Goal: Book appointment/travel/reservation

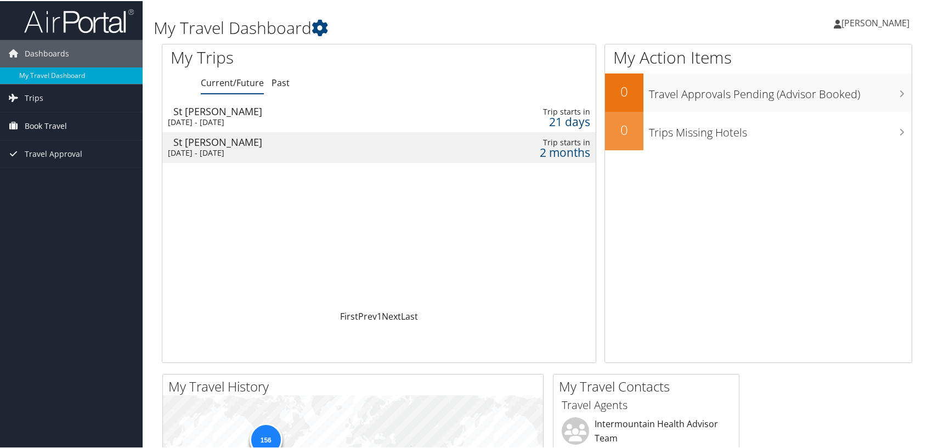
click at [38, 126] on span "Book Travel" at bounding box center [46, 124] width 42 height 27
click at [79, 177] on link "Book/Manage Online Trips" at bounding box center [71, 180] width 143 height 16
click at [515, 122] on div "21 days" at bounding box center [538, 121] width 104 height 10
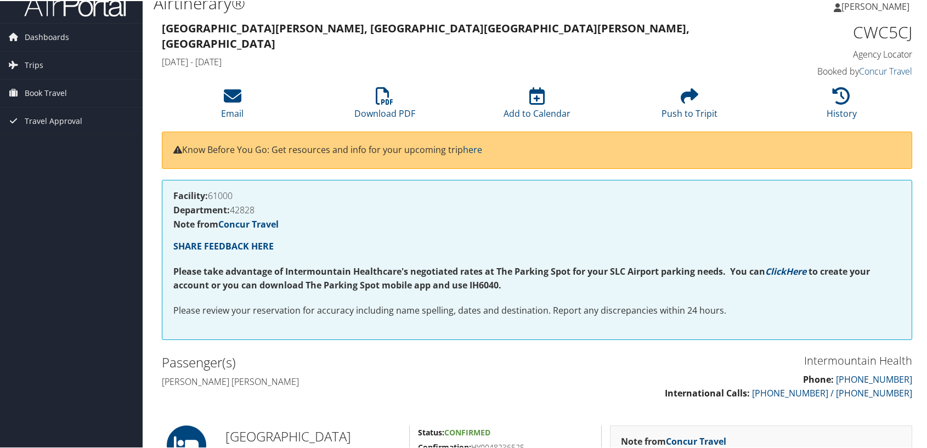
scroll to position [15, 0]
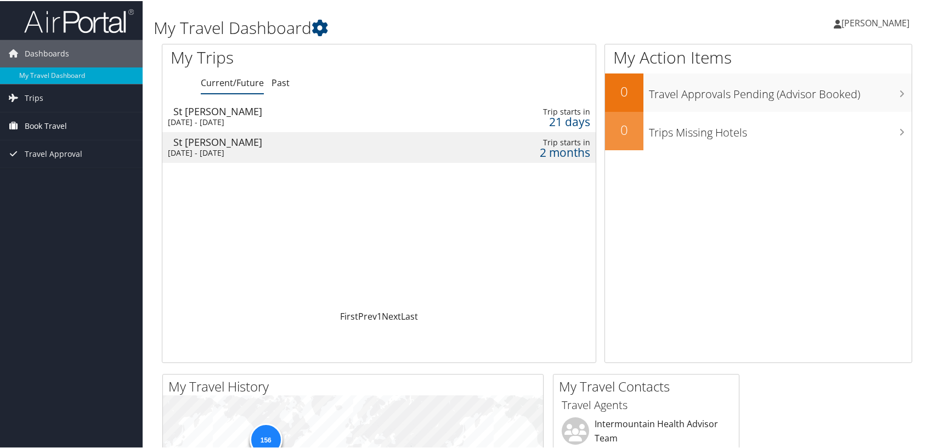
click at [35, 127] on span "Book Travel" at bounding box center [46, 124] width 42 height 27
click at [48, 180] on link "Book/Manage Online Trips" at bounding box center [71, 180] width 143 height 16
